Goal: Transaction & Acquisition: Purchase product/service

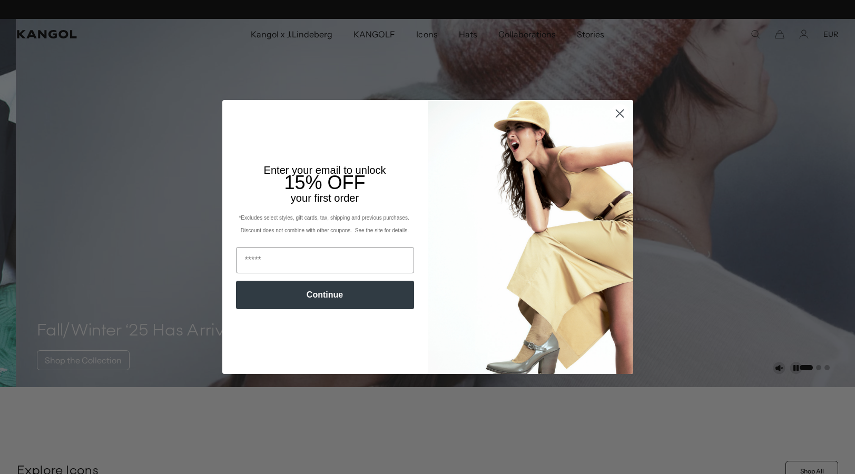
scroll to position [0, 217]
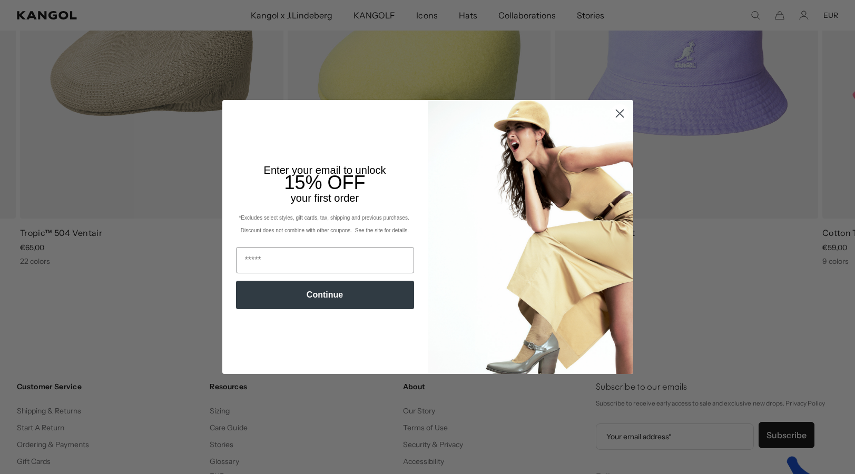
scroll to position [0, 217]
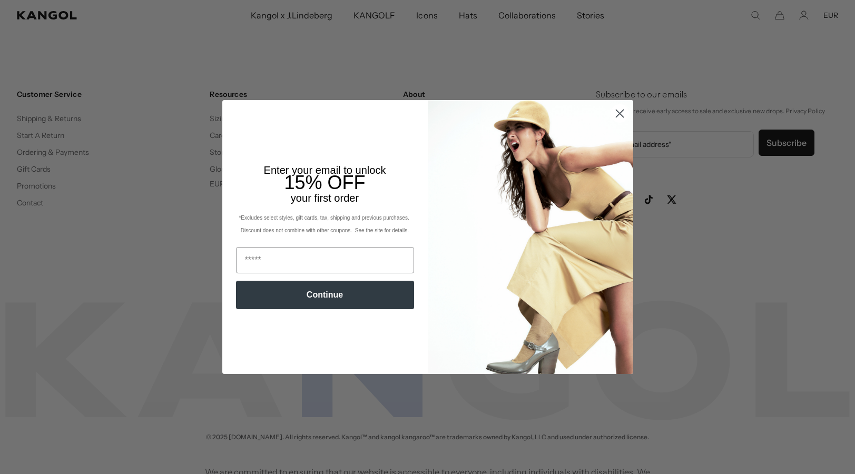
scroll to position [0, 217]
